Goal: Information Seeking & Learning: Learn about a topic

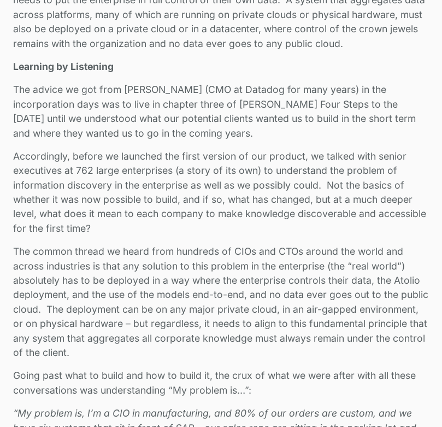
scroll to position [951, 0]
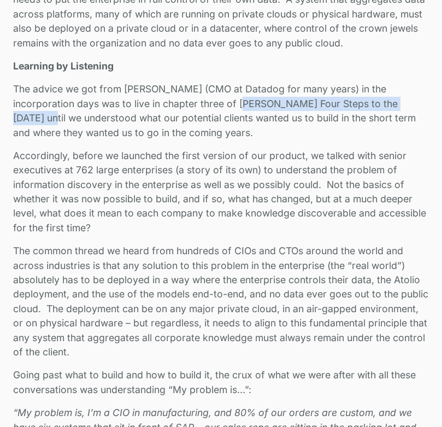
drag, startPoint x: 239, startPoint y: 103, endPoint x: 423, endPoint y: 106, distance: 184.7
click at [423, 106] on p "The advice we got from [PERSON_NAME] (CMO at Datadog for many years) in the inc…" at bounding box center [220, 111] width 415 height 58
copy p "[PERSON_NAME] Four Steps to the [DATE]"
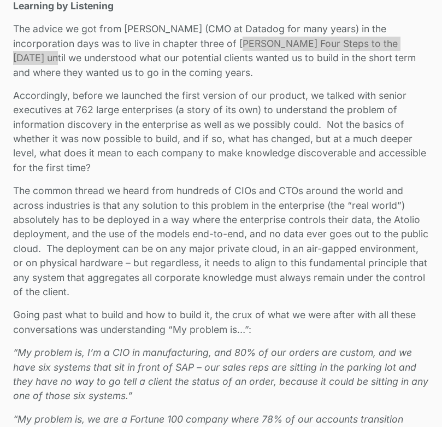
scroll to position [1016, 0]
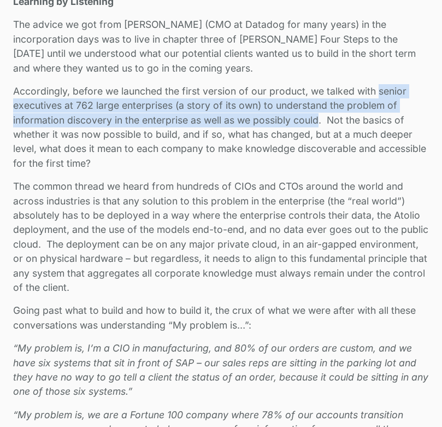
drag, startPoint x: 378, startPoint y: 90, endPoint x: 318, endPoint y: 119, distance: 66.5
click at [318, 119] on p "Accordingly, before we launched the first version of our product, we talked wit…" at bounding box center [220, 127] width 415 height 86
copy p "senior executives at 762 large enterprises (a story of its own) to understand t…"
click at [275, 125] on p "Accordingly, before we launched the first version of our product, we talked wit…" at bounding box center [220, 127] width 415 height 86
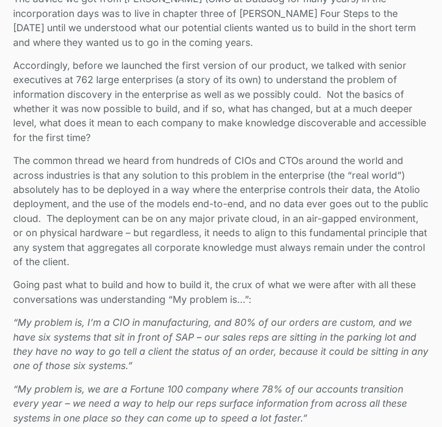
scroll to position [1043, 0]
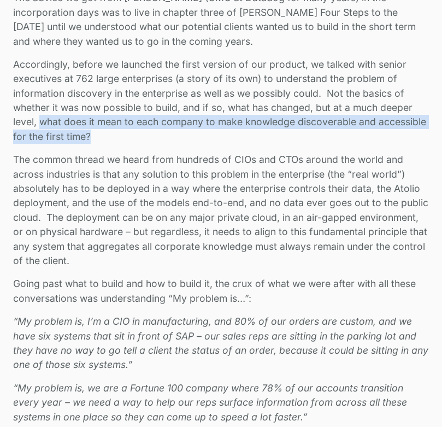
drag, startPoint x: 99, startPoint y: 133, endPoint x: 40, endPoint y: 124, distance: 59.2
click at [40, 124] on p "Accordingly, before we launched the first version of our product, we talked wit…" at bounding box center [220, 100] width 415 height 86
copy p "what does it mean to each company to make knowledge discoverable and accessible…"
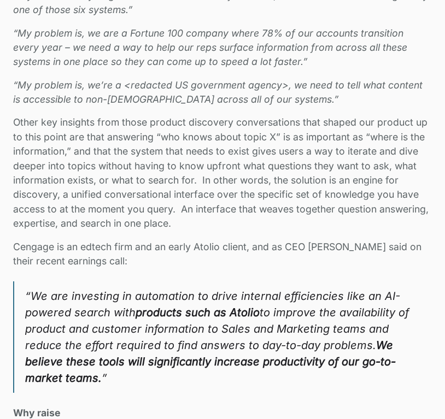
scroll to position [1404, 0]
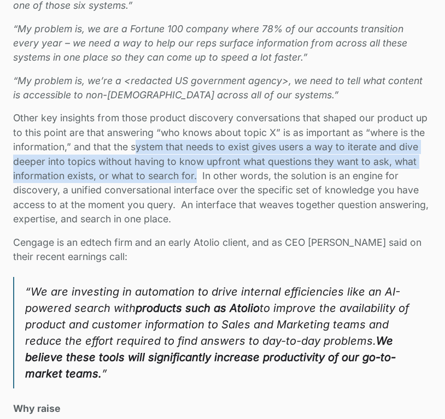
drag, startPoint x: 195, startPoint y: 177, endPoint x: 137, endPoint y: 144, distance: 66.1
click at [137, 144] on p "Other key insights from those product discovery conversations that shaped our p…" at bounding box center [222, 168] width 418 height 115
copy p "ystem that needs to exist gives users a way to iterate and dive deeper into top…"
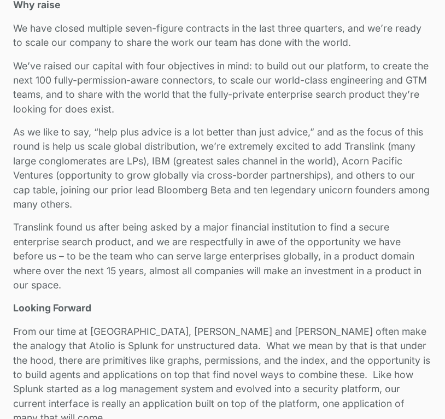
scroll to position [1830, 0]
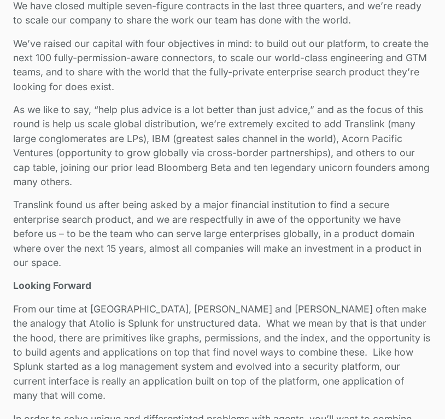
click at [133, 138] on p "As we like to say, “help plus advice is a lot better than just advice,” and as …" at bounding box center [222, 146] width 418 height 86
copy p "LPs"
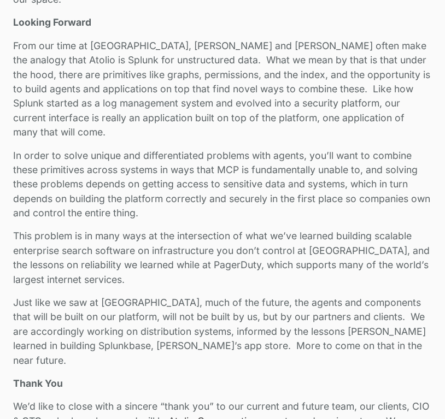
scroll to position [2104, 0]
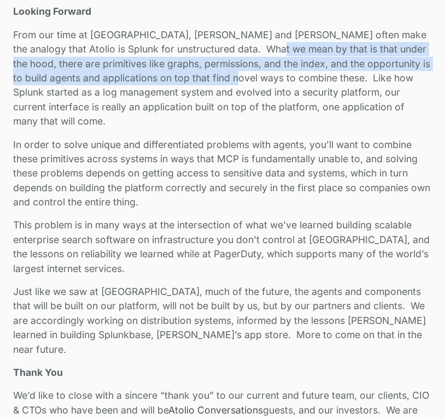
drag, startPoint x: 216, startPoint y: 78, endPoint x: 237, endPoint y: 49, distance: 35.2
click at [237, 49] on p "From our time at Splunk, Gareth and David often make the analogy that Atolio is…" at bounding box center [222, 78] width 418 height 101
copy p "under the hood, there are primitives like graphs, permissions, and the index, a…"
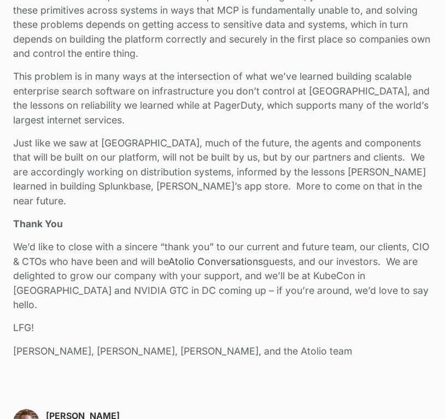
scroll to position [2244, 0]
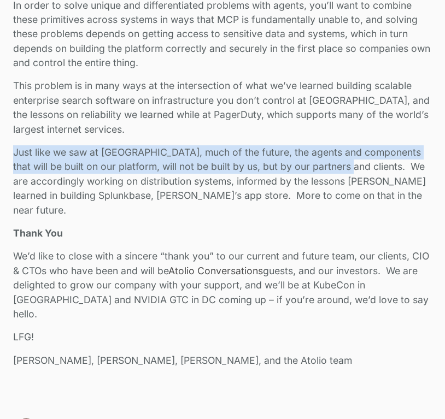
drag, startPoint x: 328, startPoint y: 154, endPoint x: 5, endPoint y: 143, distance: 323.7
copy p "Just like we saw at Splunk, much of the future, the agents and components that …"
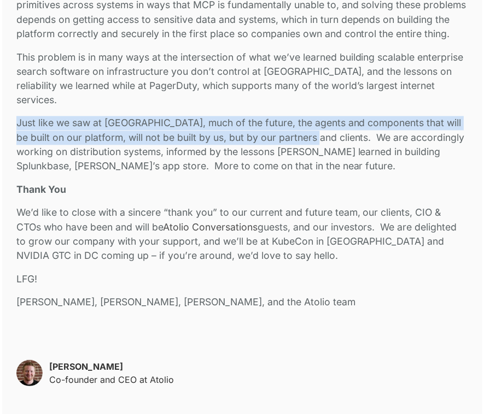
scroll to position [2170, 0]
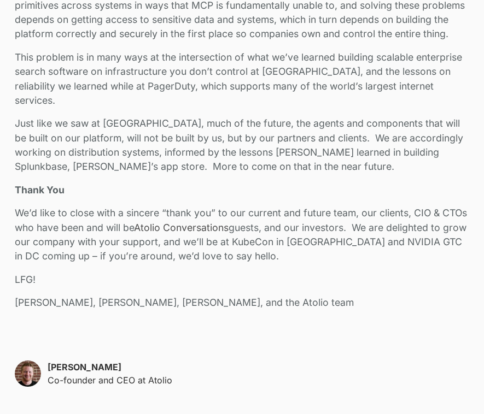
click at [362, 142] on p "Just like we saw at Splunk, much of the future, the agents and components that …" at bounding box center [242, 145] width 455 height 58
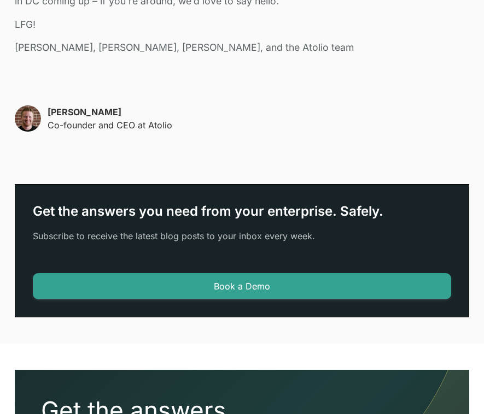
scroll to position [2423, 0]
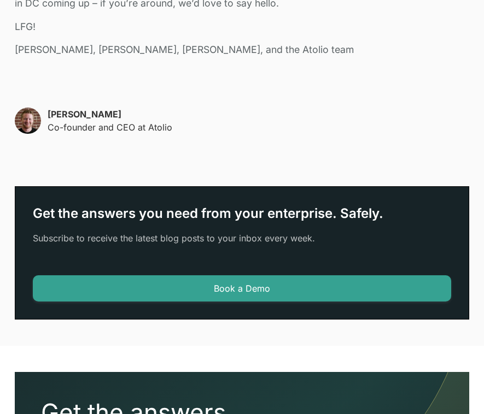
drag, startPoint x: 116, startPoint y: 101, endPoint x: 48, endPoint y: 101, distance: 67.8
click at [48, 108] on p "David Lanstein" at bounding box center [110, 114] width 125 height 13
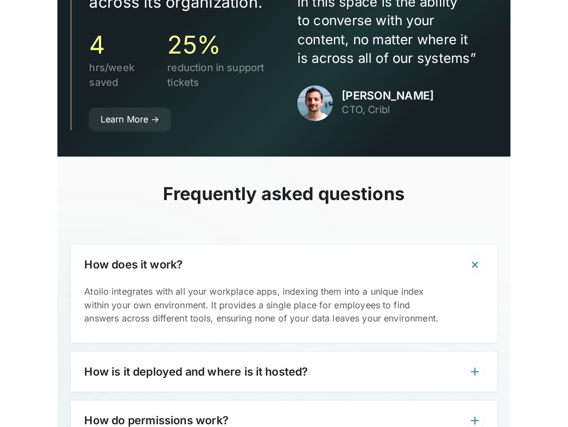
scroll to position [3848, 0]
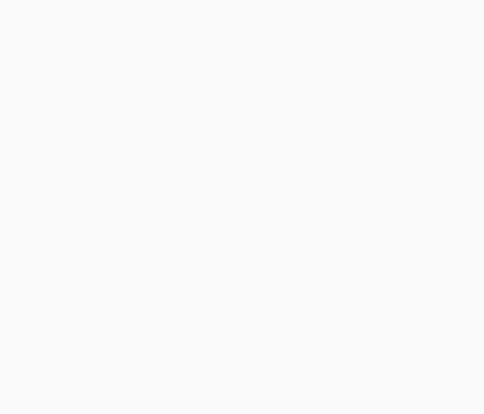
scroll to position [1988, 0]
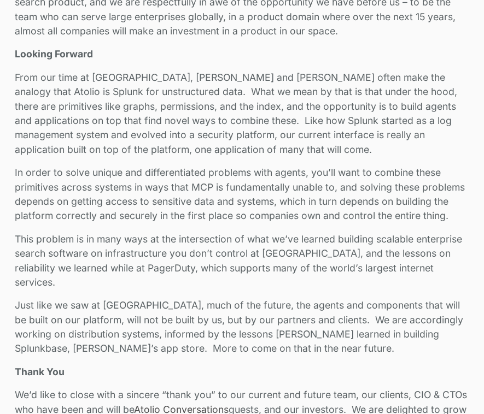
drag, startPoint x: 109, startPoint y: 169, endPoint x: 34, endPoint y: 169, distance: 74.3
copy div "[PERSON_NAME]"
